Goal: Task Accomplishment & Management: Manage account settings

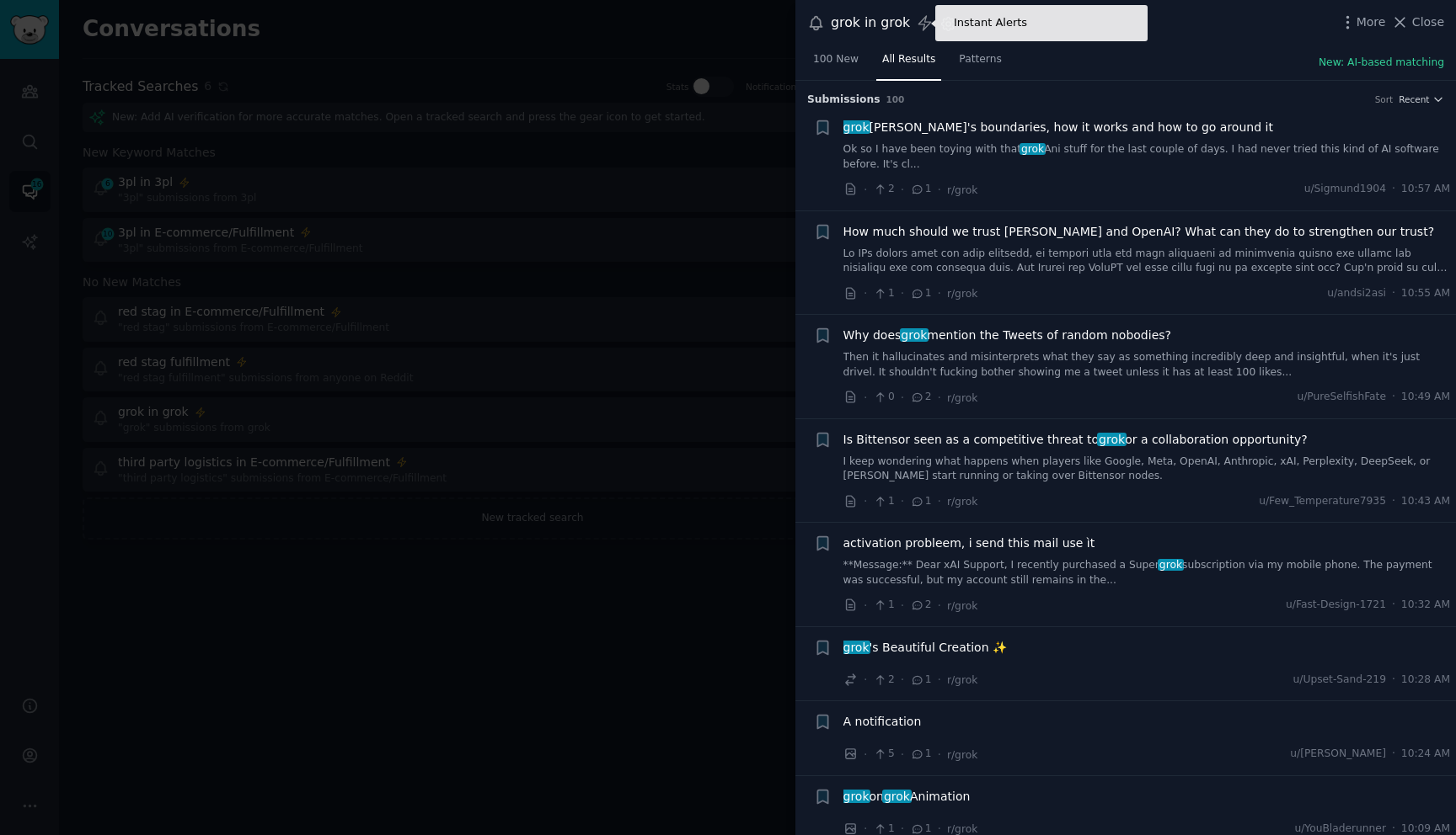
click at [920, 29] on icon at bounding box center [925, 23] width 18 height 18
click at [947, 30] on icon "button" at bounding box center [947, 24] width 18 height 18
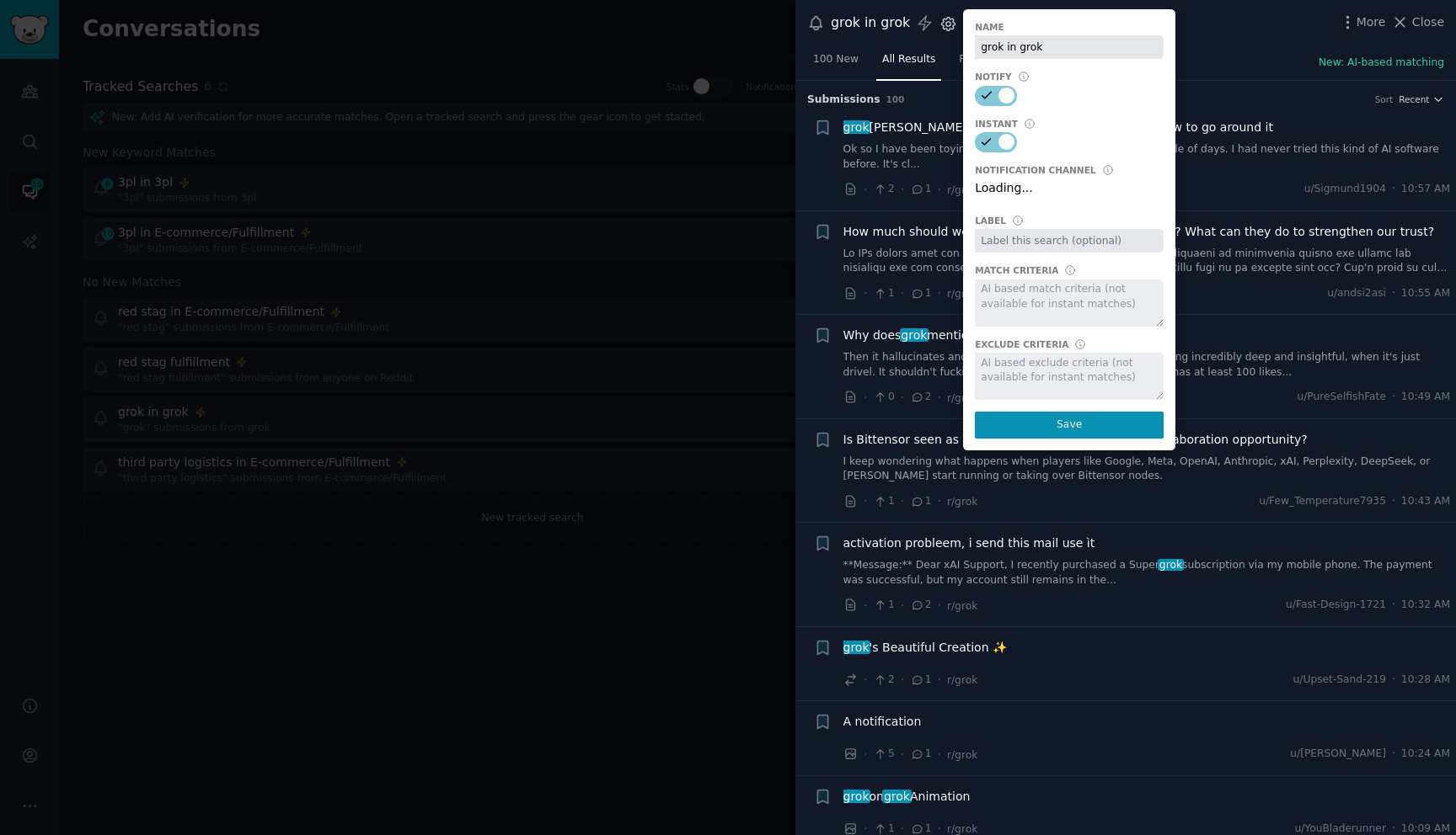
select select "408"
click at [998, 97] on div at bounding box center [1006, 95] width 16 height 16
checkbox input "false"
click at [1062, 197] on select "Default notification channel Slack: [EMAIL_ADDRESS][DOMAIN_NAME] Email: [EMAIL_…" at bounding box center [1068, 190] width 189 height 24
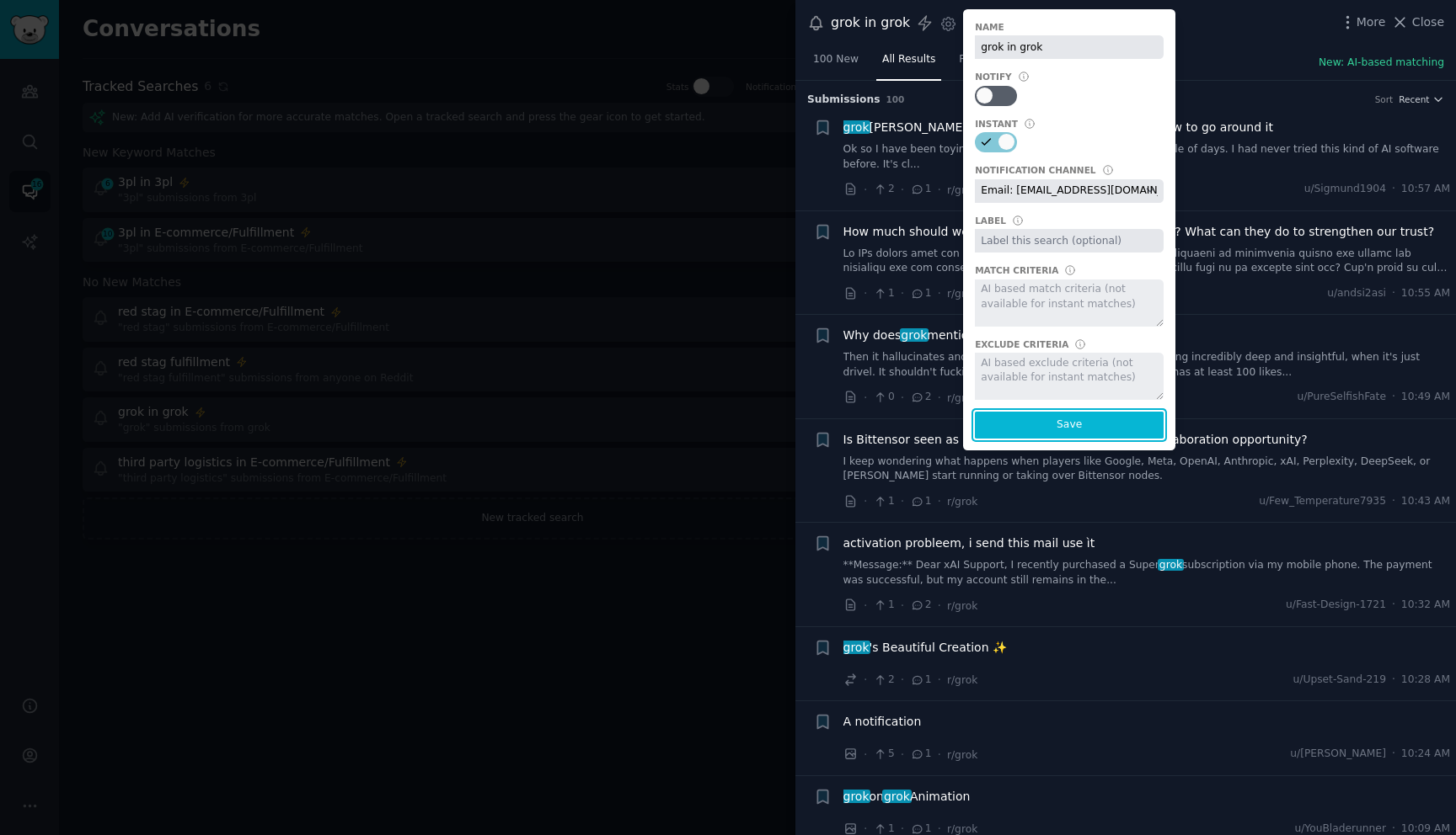
click at [1059, 420] on button "Save" at bounding box center [1068, 426] width 189 height 27
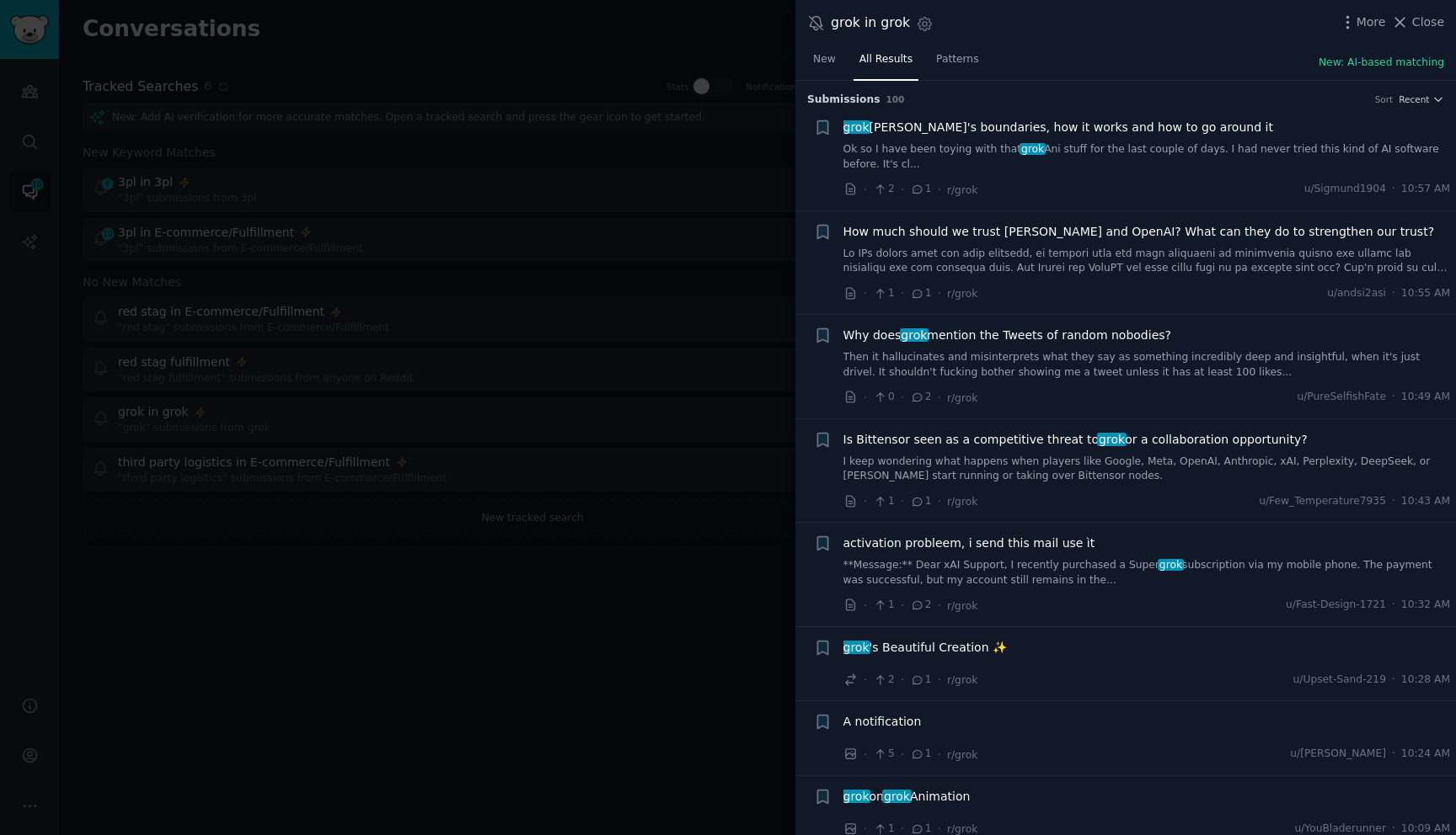
click at [692, 140] on div at bounding box center [728, 417] width 1456 height 835
